Goal: Find specific page/section: Find specific page/section

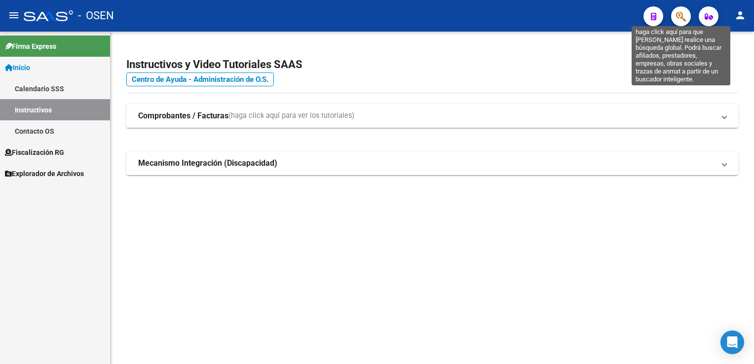
click at [684, 17] on icon "button" at bounding box center [681, 16] width 10 height 11
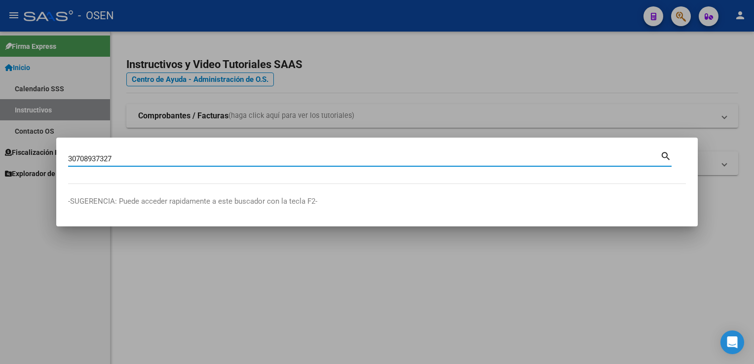
type input "30708937327"
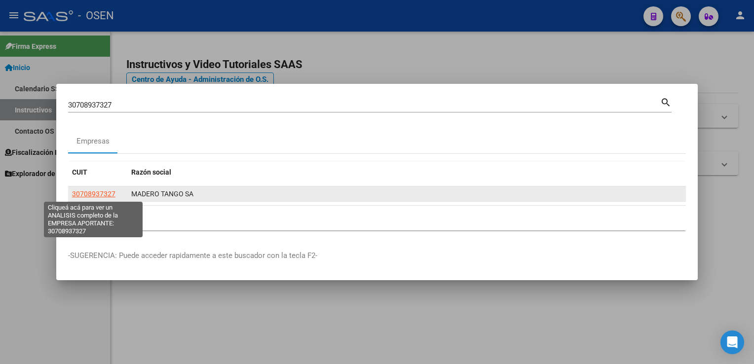
click at [104, 196] on span "30708937327" at bounding box center [93, 194] width 43 height 8
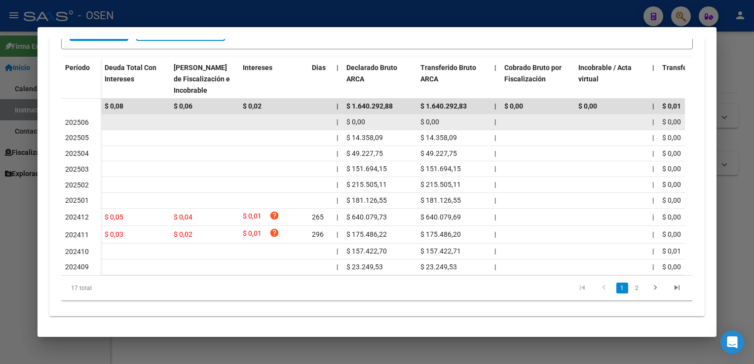
scroll to position [272, 0]
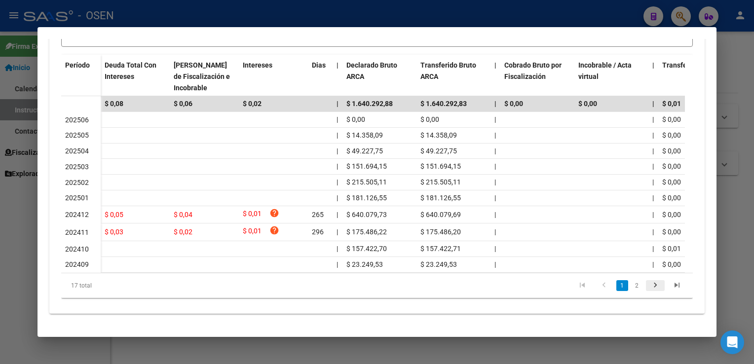
click at [650, 285] on icon "go to next page" at bounding box center [655, 287] width 13 height 12
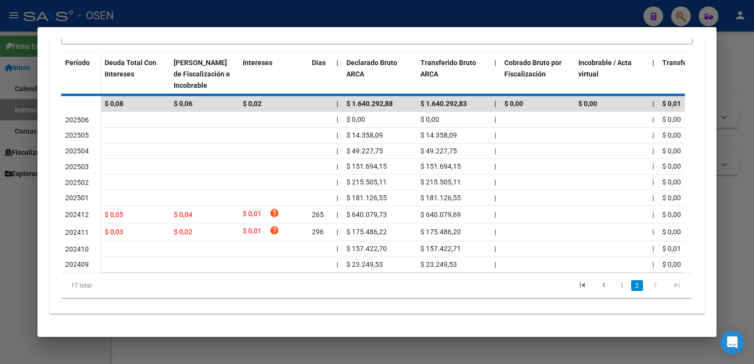
scroll to position [221, 0]
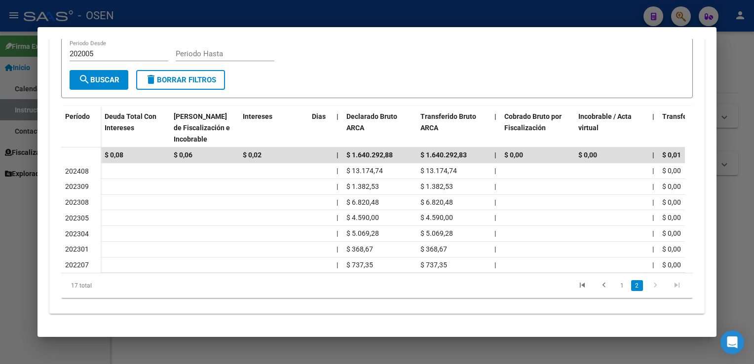
click at [597, 288] on icon "go to previous page" at bounding box center [603, 287] width 13 height 12
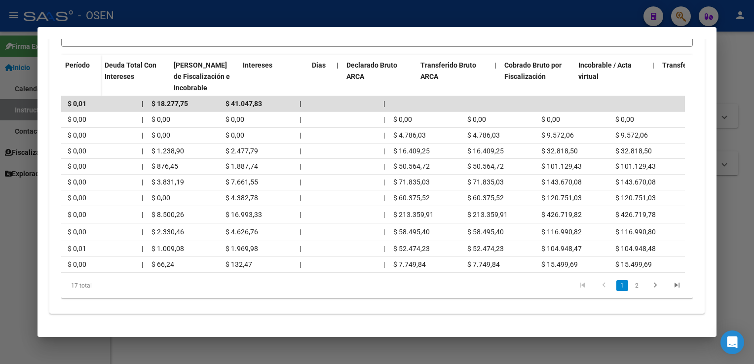
scroll to position [0, 0]
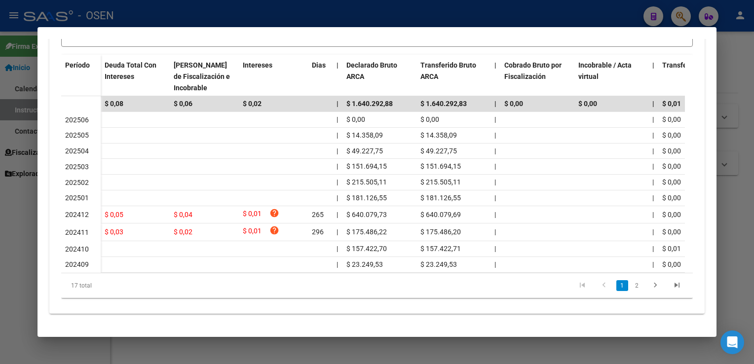
click at [734, 45] on div at bounding box center [377, 182] width 754 height 364
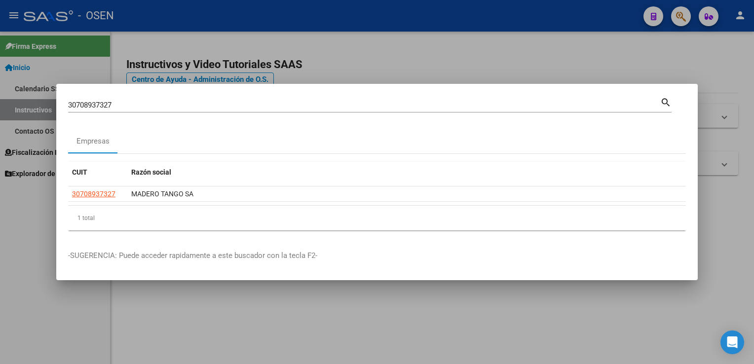
click at [632, 69] on div at bounding box center [377, 182] width 754 height 364
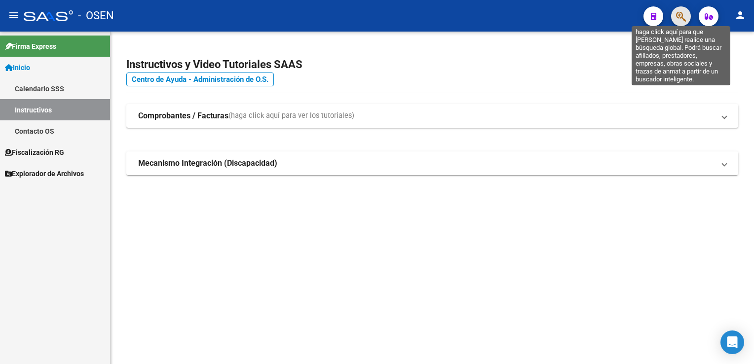
click at [678, 18] on icon "button" at bounding box center [681, 16] width 10 height 11
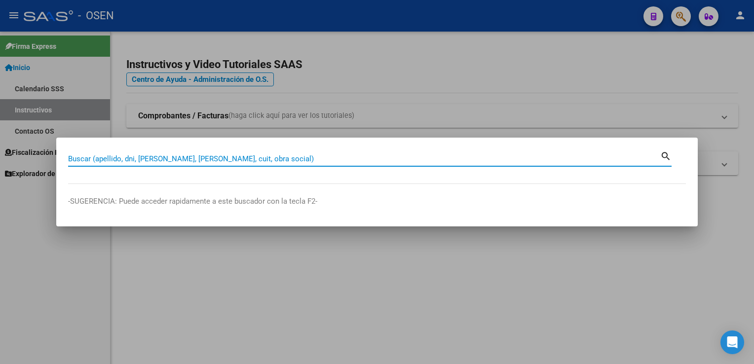
click at [71, 157] on input "Buscar (apellido, dni, [PERSON_NAME], [PERSON_NAME], cuit, obra social)" at bounding box center [364, 158] width 592 height 9
type input "CLINICA BOEDO"
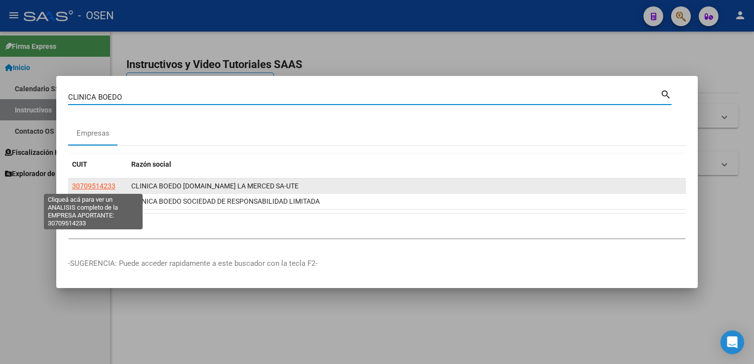
click at [110, 188] on span "30709514233" at bounding box center [93, 186] width 43 height 8
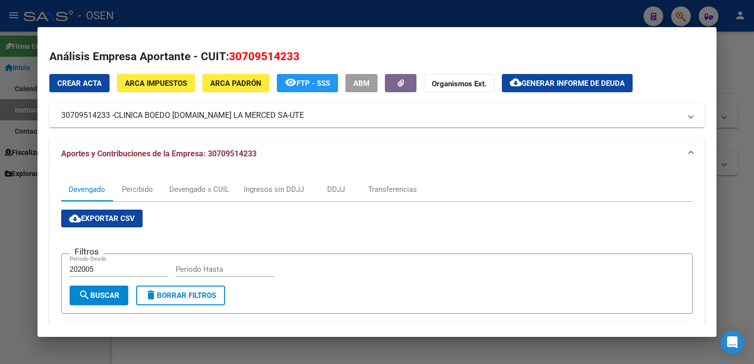
click at [733, 72] on div at bounding box center [377, 182] width 754 height 364
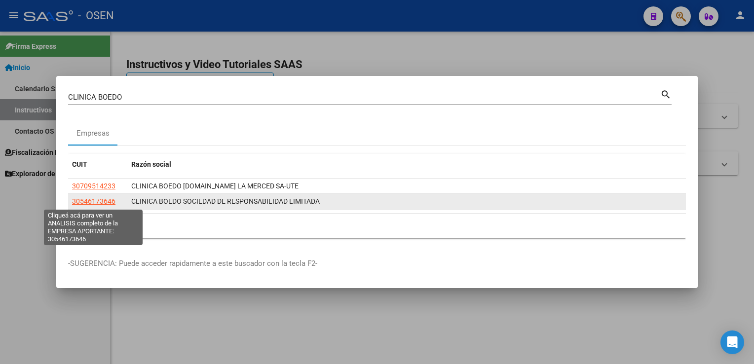
click at [81, 200] on span "30546173646" at bounding box center [93, 201] width 43 height 8
type textarea "30546173646"
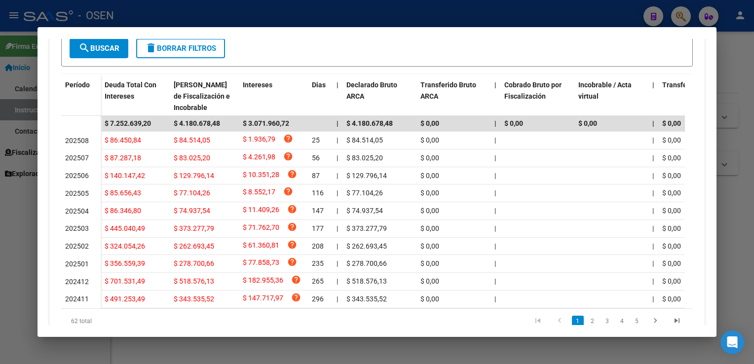
scroll to position [288, 0]
